Goal: Task Accomplishment & Management: Use online tool/utility

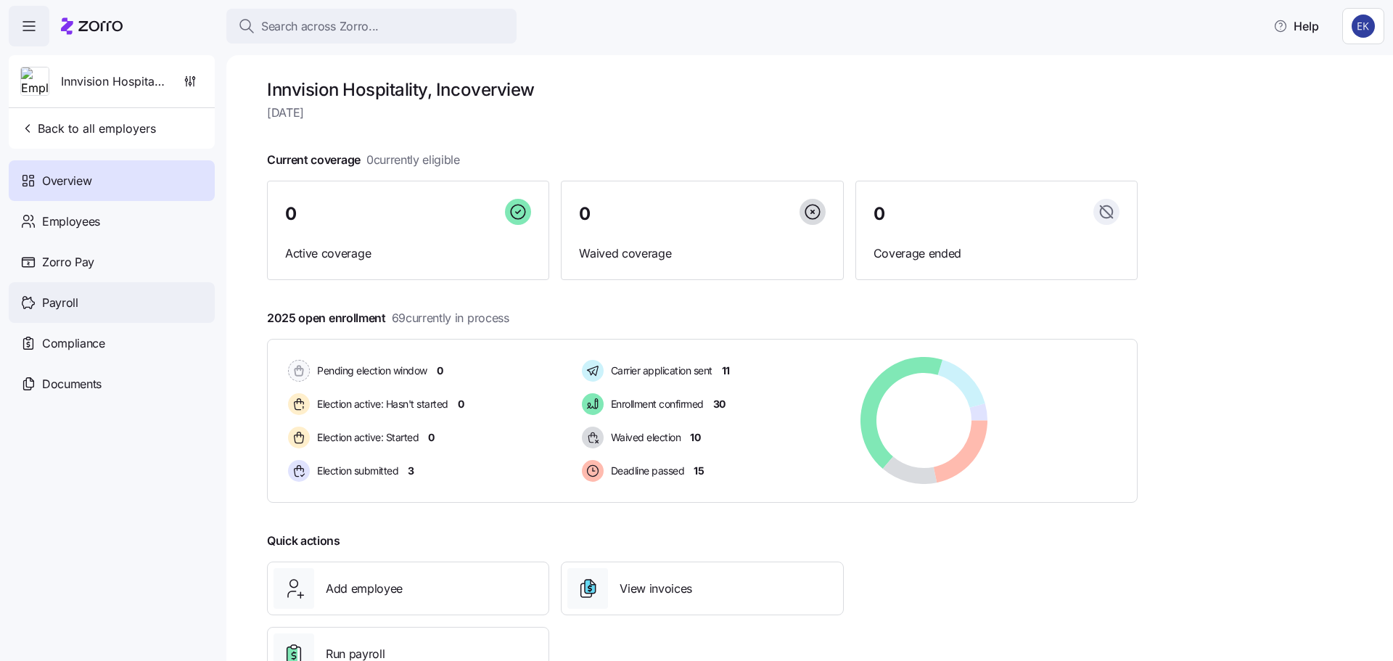
click at [64, 297] on span "Payroll" at bounding box center [60, 303] width 36 height 18
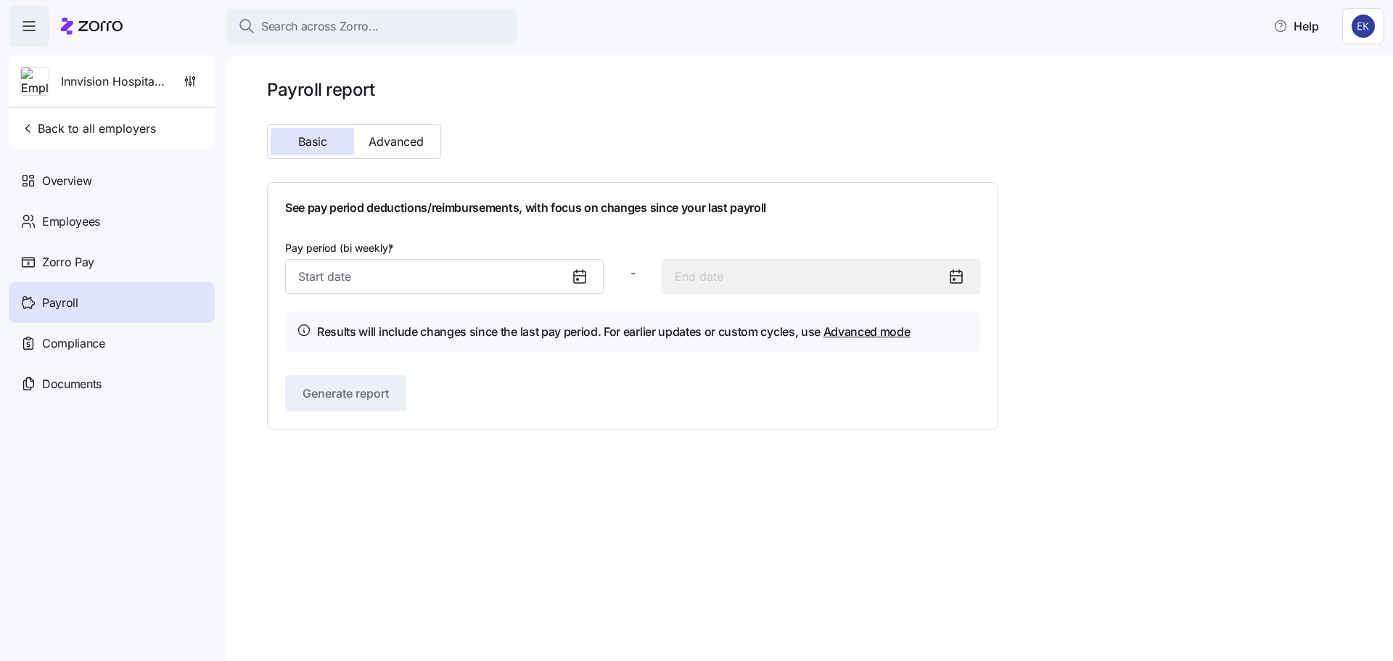
click at [575, 274] on icon at bounding box center [579, 276] width 17 height 17
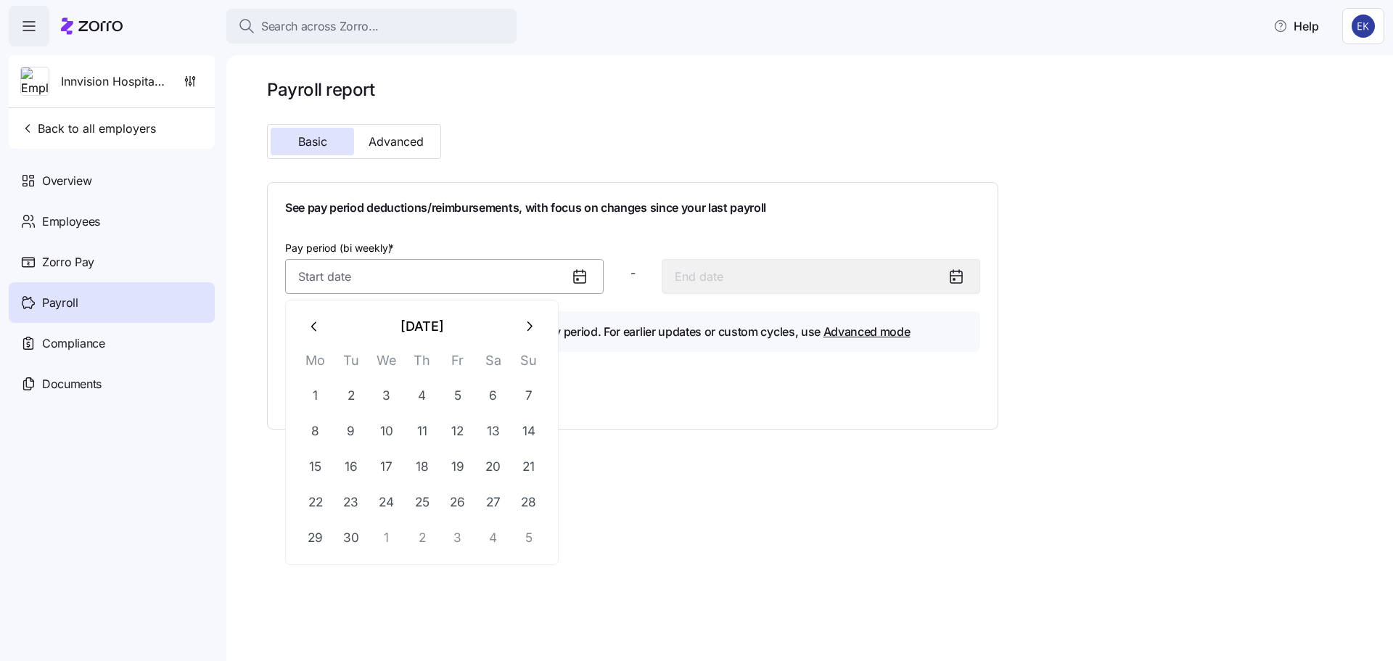
click at [512, 286] on input "Pay period (bi weekly) *" at bounding box center [444, 276] width 319 height 35
drag, startPoint x: 530, startPoint y: 325, endPoint x: 521, endPoint y: 330, distance: 10.7
click at [530, 325] on icon "button" at bounding box center [529, 327] width 16 height 16
click at [382, 390] on button "1" at bounding box center [386, 395] width 35 height 35
type input "[DATE]"
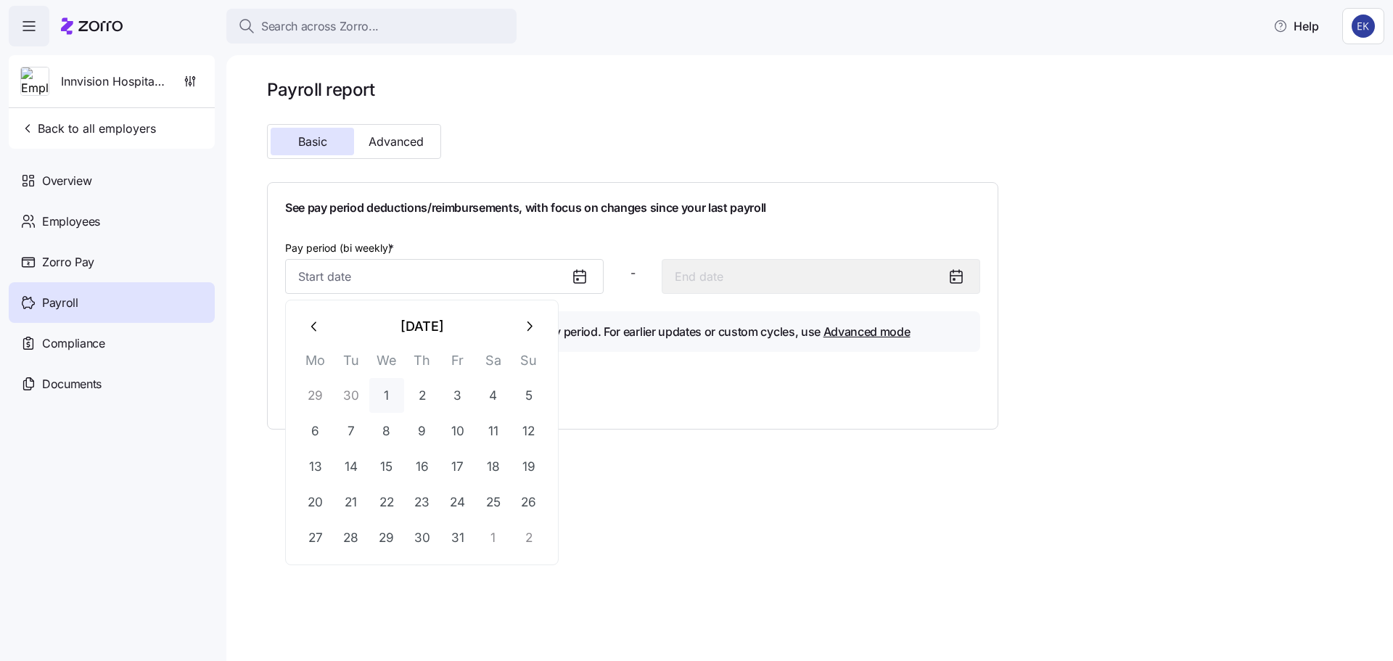
type input "[DATE]"
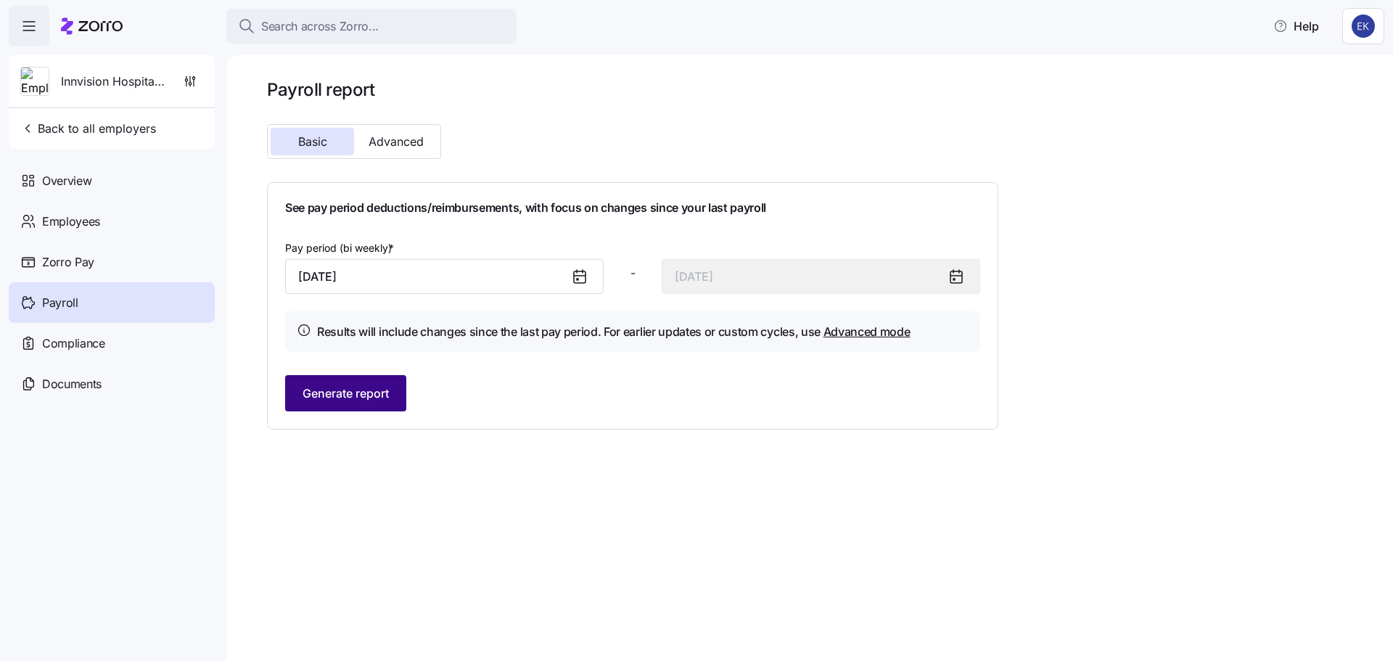
click at [384, 397] on span "Generate report" at bounding box center [346, 393] width 86 height 17
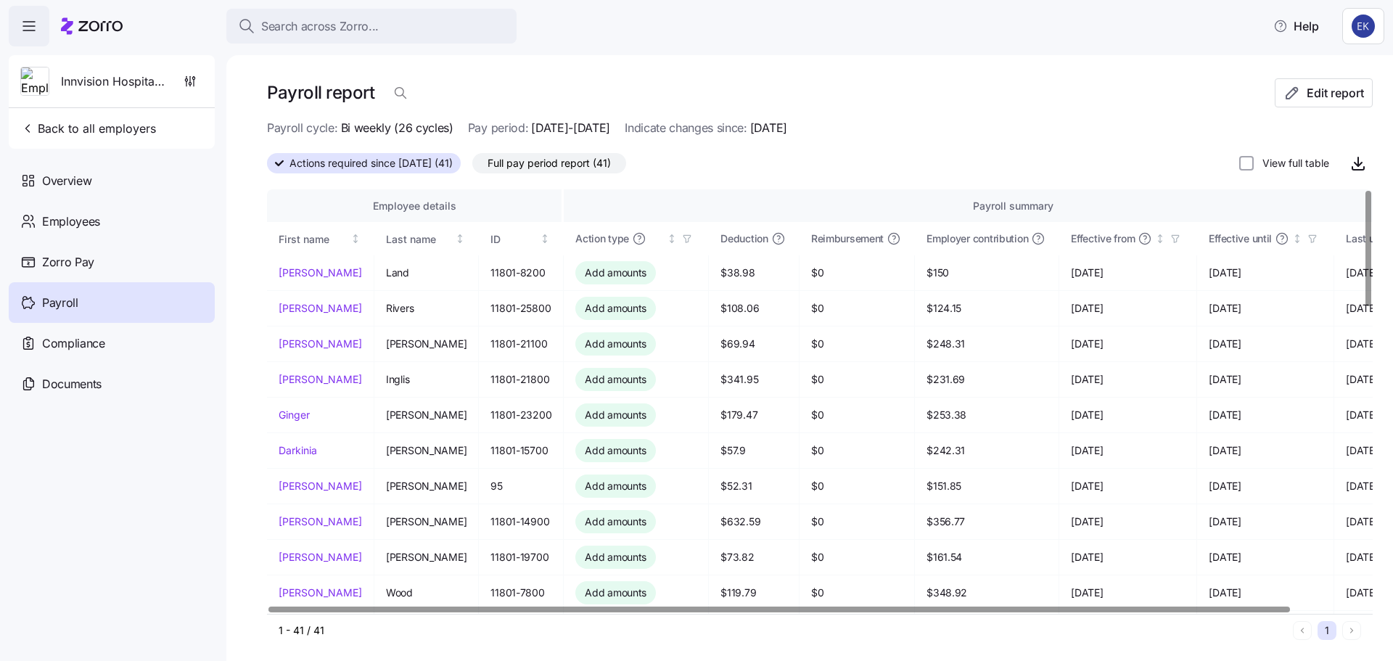
click at [499, 607] on div at bounding box center [779, 609] width 1022 height 5
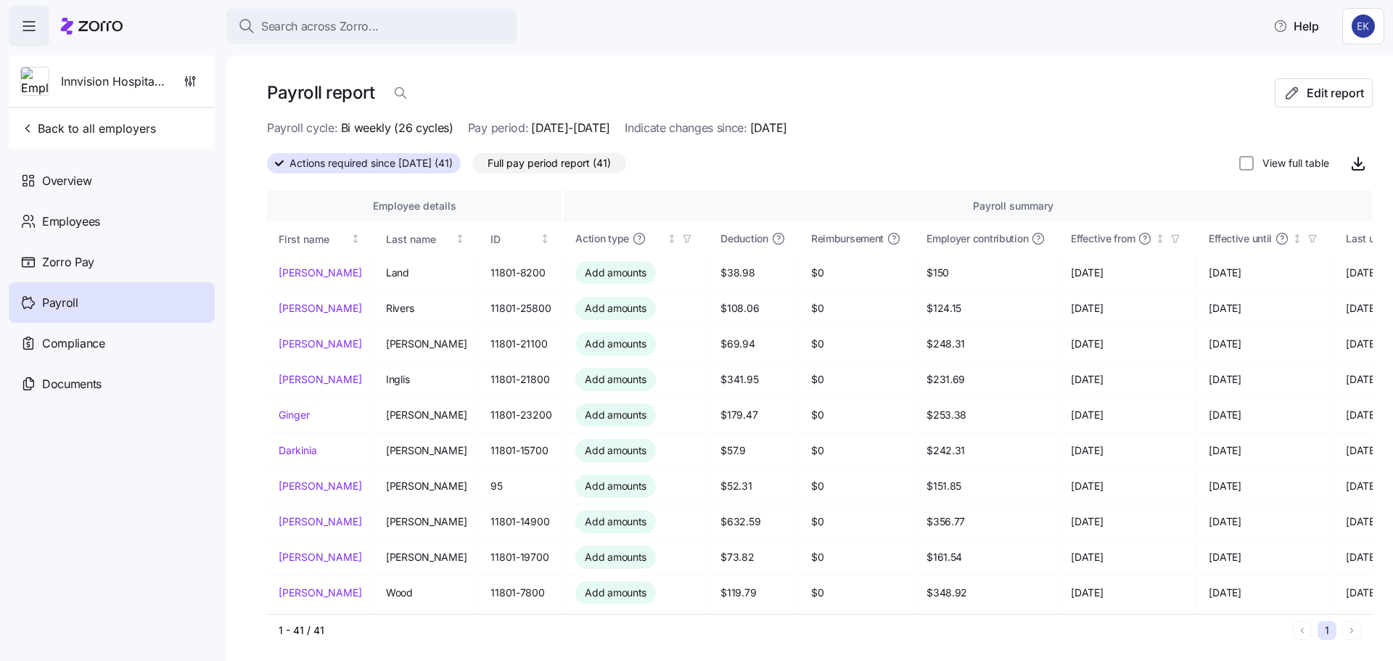
click at [541, 158] on span "Full pay period report (41)" at bounding box center [549, 163] width 123 height 19
click at [472, 167] on input "Full pay period report (41)" at bounding box center [472, 167] width 0 height 0
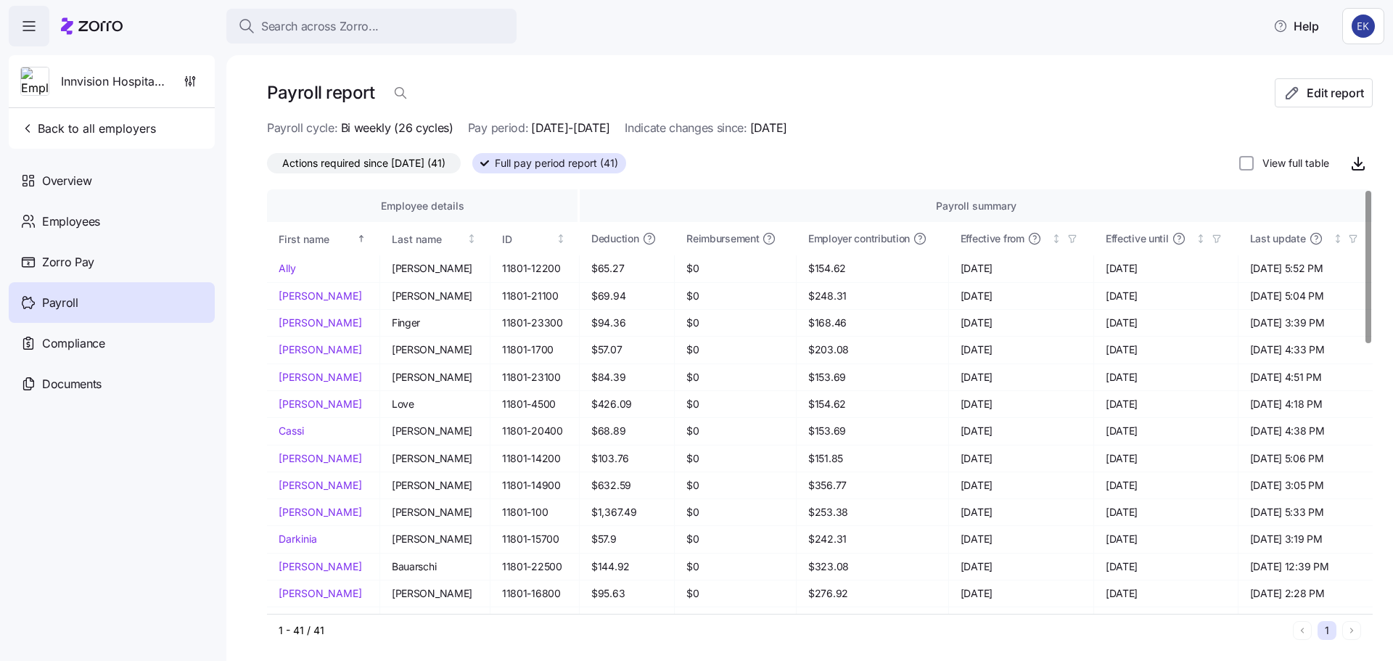
click at [393, 171] on span "Actions required since [DATE] (41)" at bounding box center [363, 163] width 163 height 19
click at [267, 167] on input "Actions required since [DATE] (41)" at bounding box center [267, 167] width 0 height 0
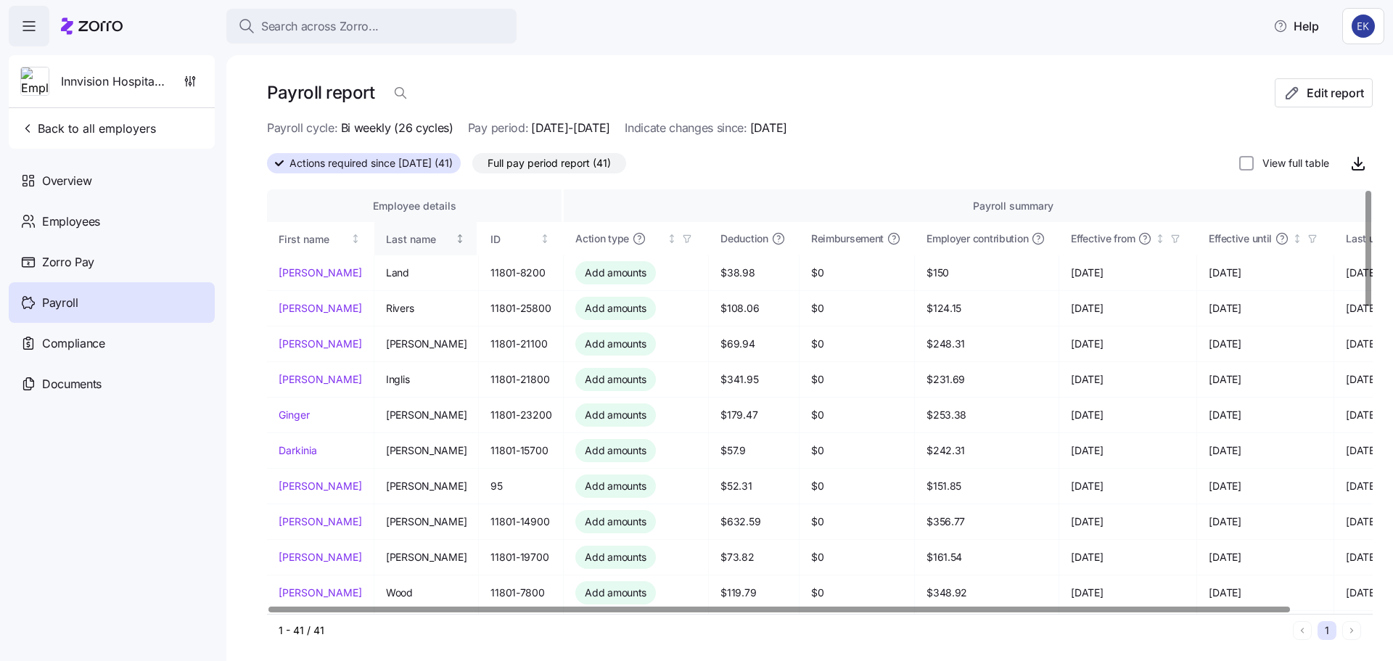
click at [398, 237] on div "Last name" at bounding box center [419, 239] width 67 height 16
click at [416, 234] on div "Last name" at bounding box center [419, 239] width 67 height 16
click at [350, 237] on icon "Not sorted" at bounding box center [355, 239] width 10 height 10
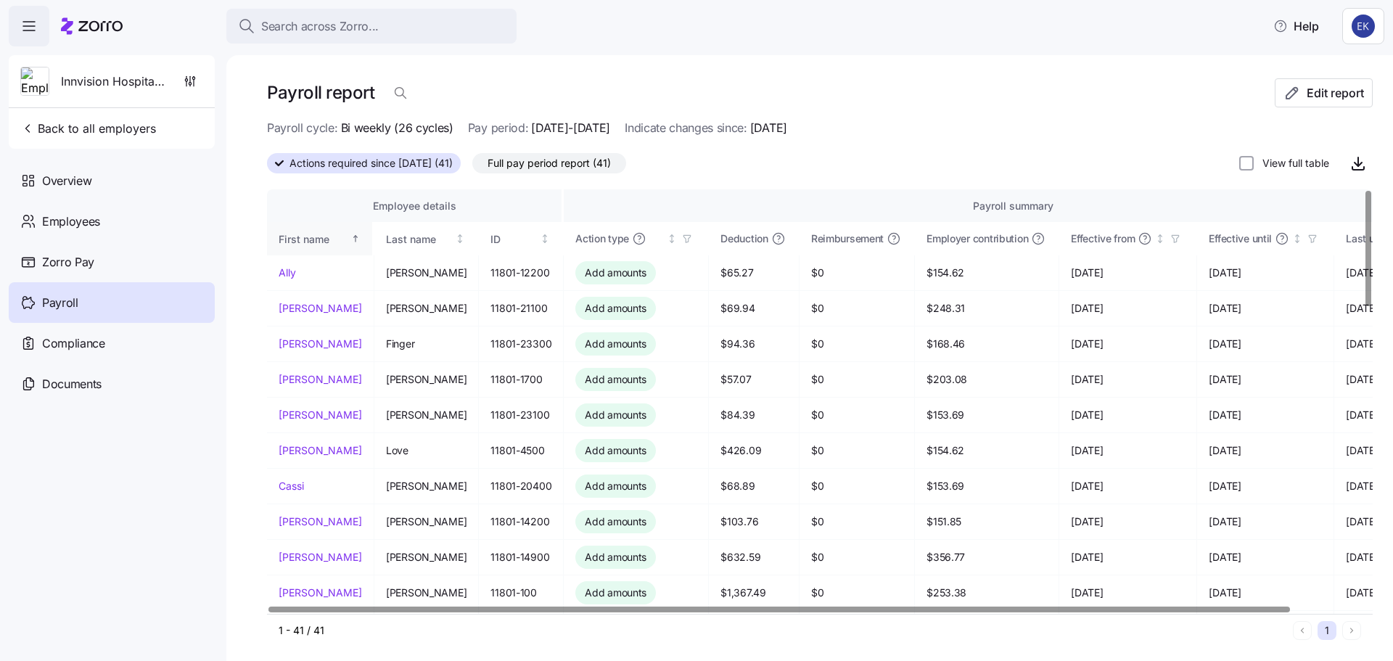
click at [673, 607] on div at bounding box center [779, 609] width 1022 height 5
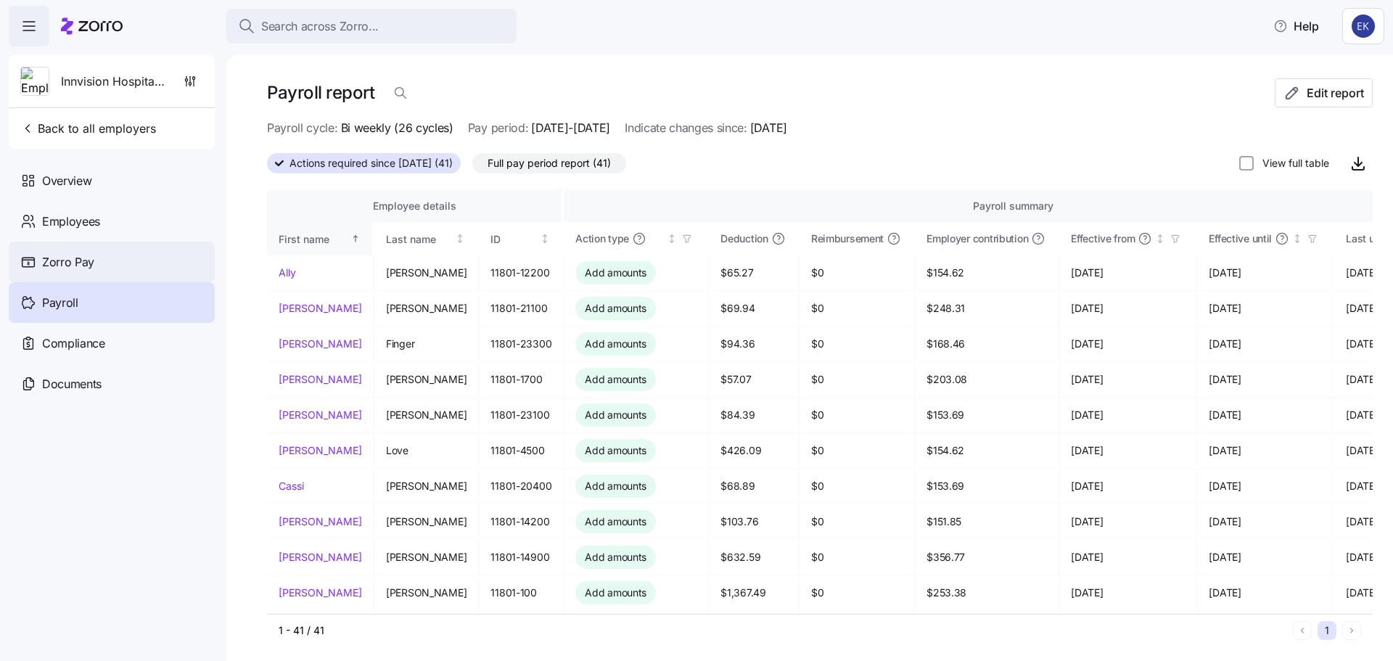
click at [83, 261] on span "Zorro Pay" at bounding box center [68, 262] width 52 height 18
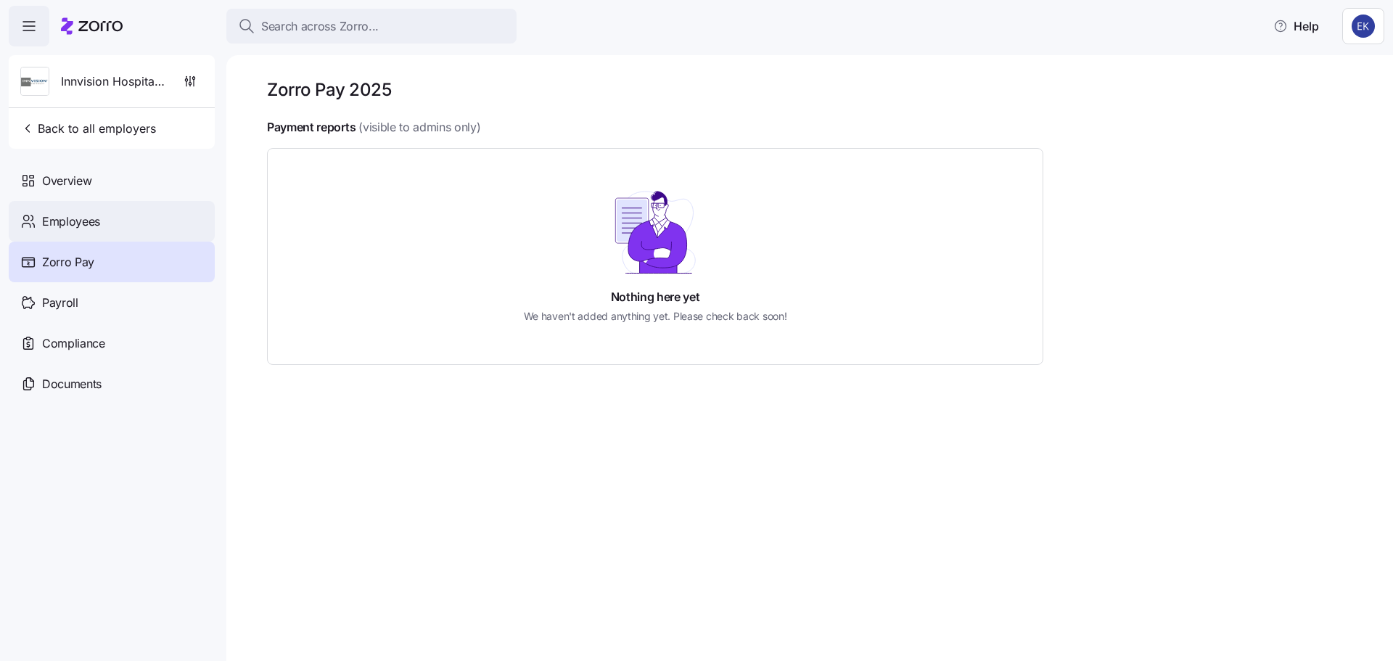
click at [70, 224] on span "Employees" at bounding box center [71, 222] width 58 height 18
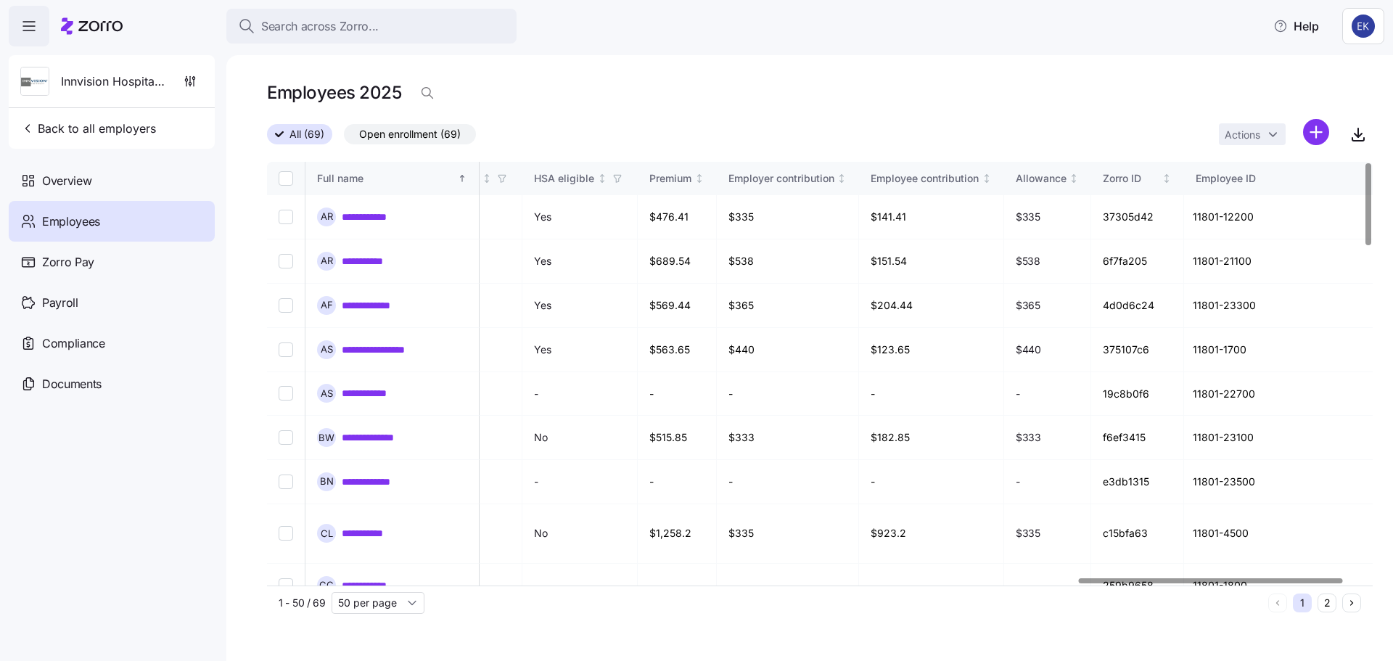
scroll to position [0, 3481]
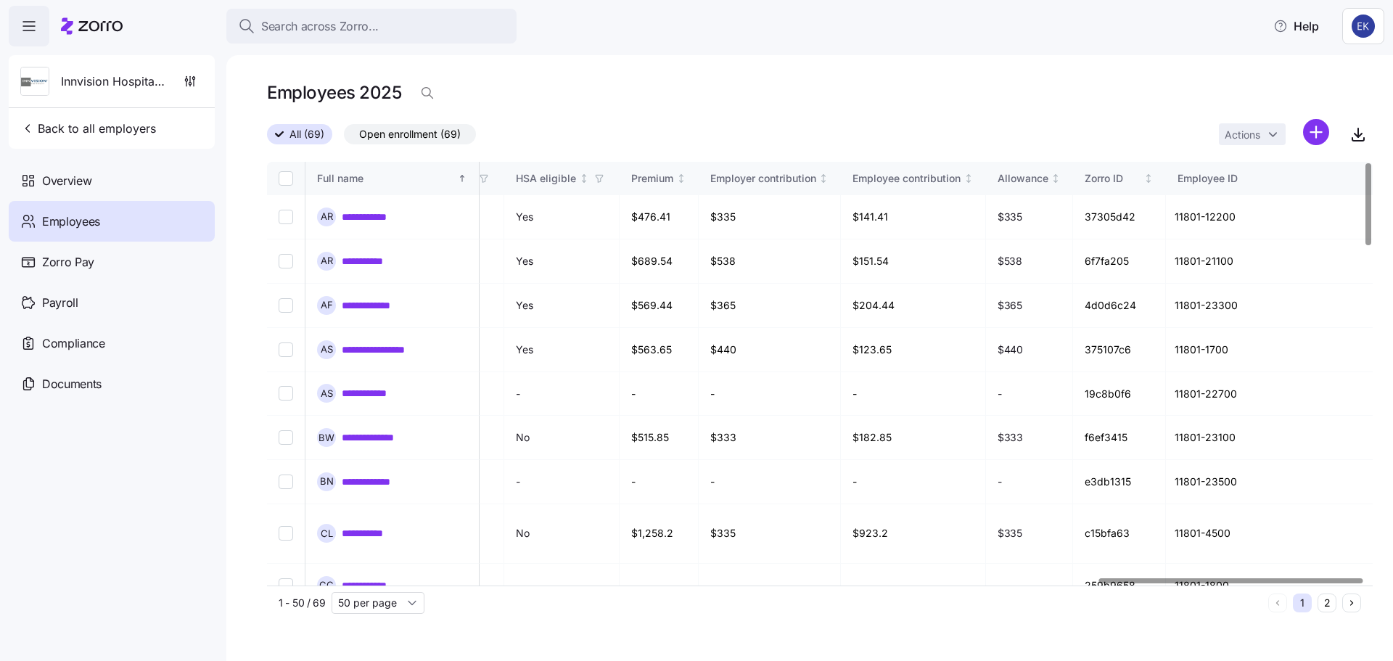
click at [1333, 583] on div at bounding box center [1231, 580] width 264 height 5
click at [1360, 131] on icon "button" at bounding box center [1358, 134] width 17 height 17
